Goal: Complete application form

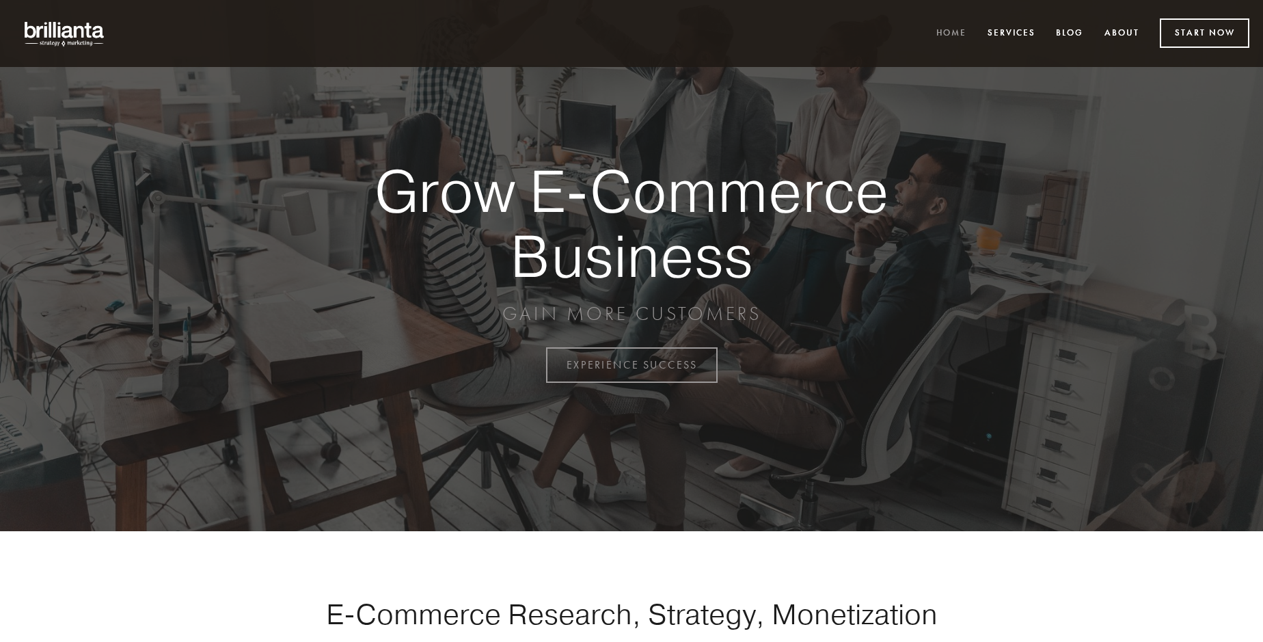
scroll to position [3582, 0]
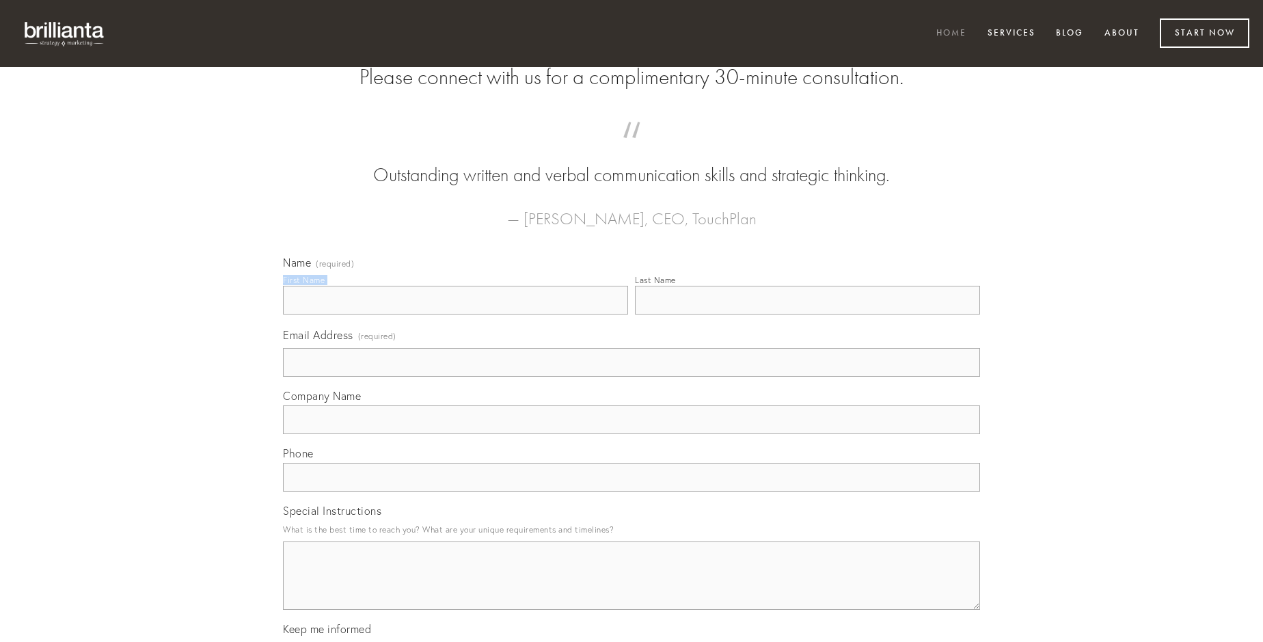
type input "[PERSON_NAME]"
click at [807, 314] on input "Last Name" at bounding box center [807, 300] width 345 height 29
type input "[PERSON_NAME]"
click at [631, 377] on input "Email Address (required)" at bounding box center [631, 362] width 697 height 29
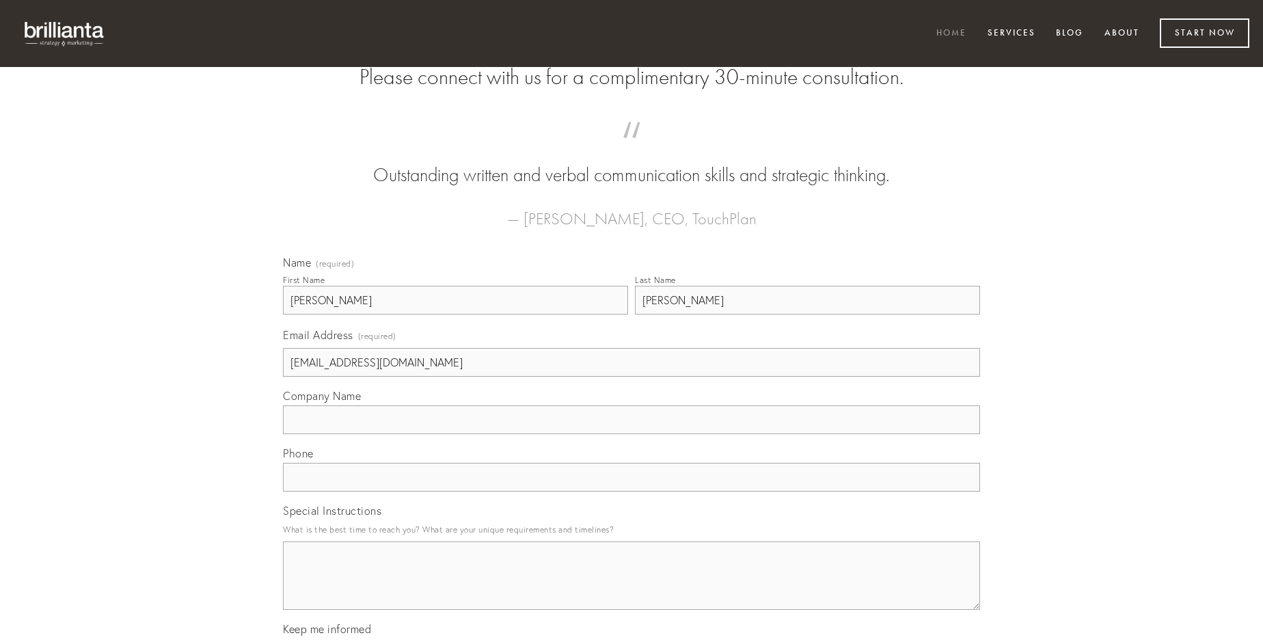
type input "[EMAIL_ADDRESS][DOMAIN_NAME]"
click at [631, 434] on input "Company Name" at bounding box center [631, 419] width 697 height 29
type input "vinitor"
click at [631, 491] on input "text" at bounding box center [631, 477] width 697 height 29
click at [631, 588] on textarea "Special Instructions" at bounding box center [631, 575] width 697 height 68
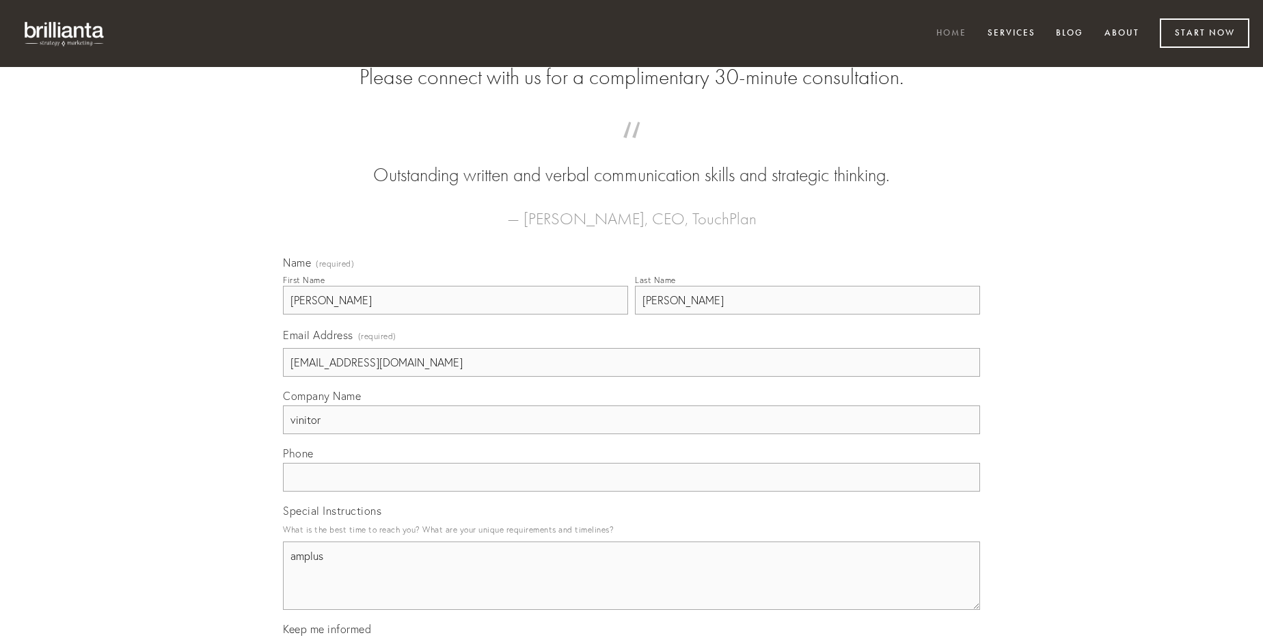
type textarea "amplus"
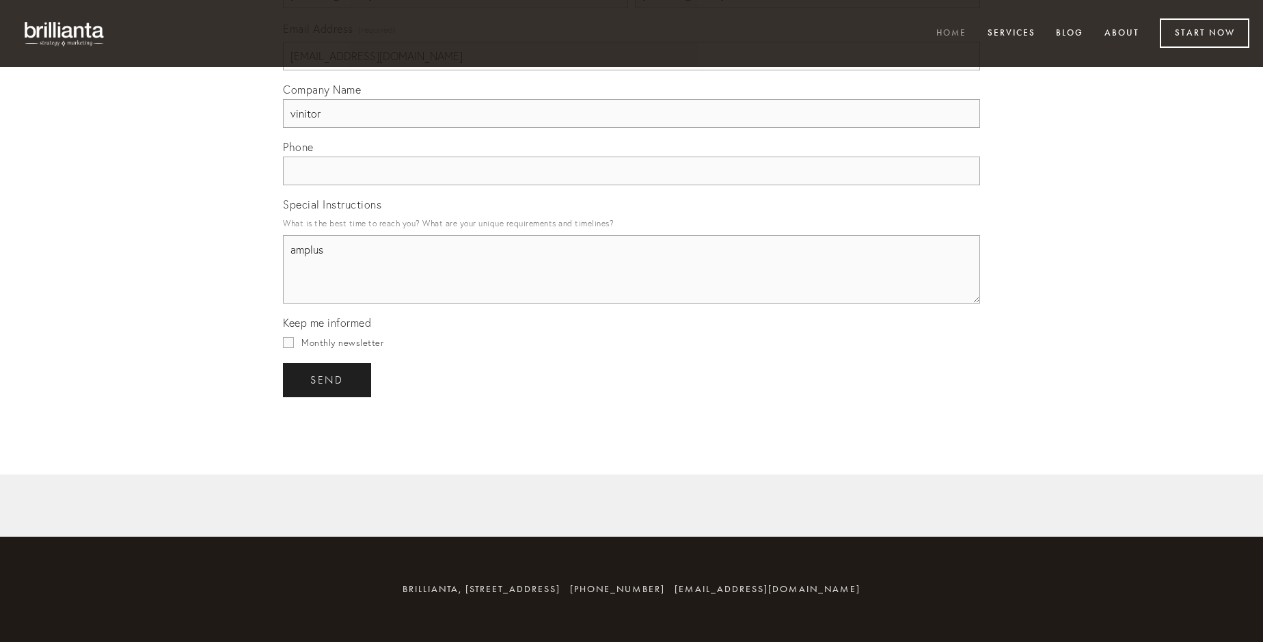
click at [328, 379] on span "send" at bounding box center [326, 380] width 33 height 12
